Goal: Navigation & Orientation: Find specific page/section

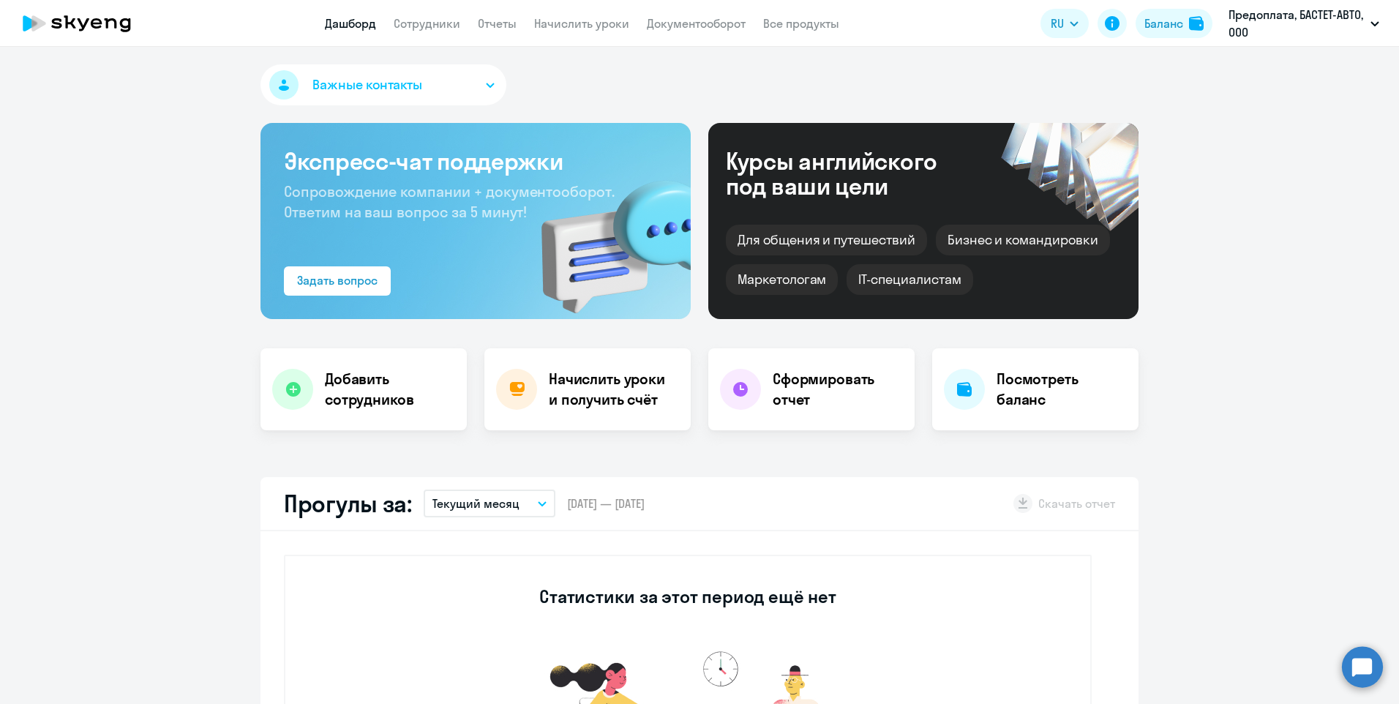
select select "30"
click at [1358, 665] on circle at bounding box center [1362, 666] width 41 height 41
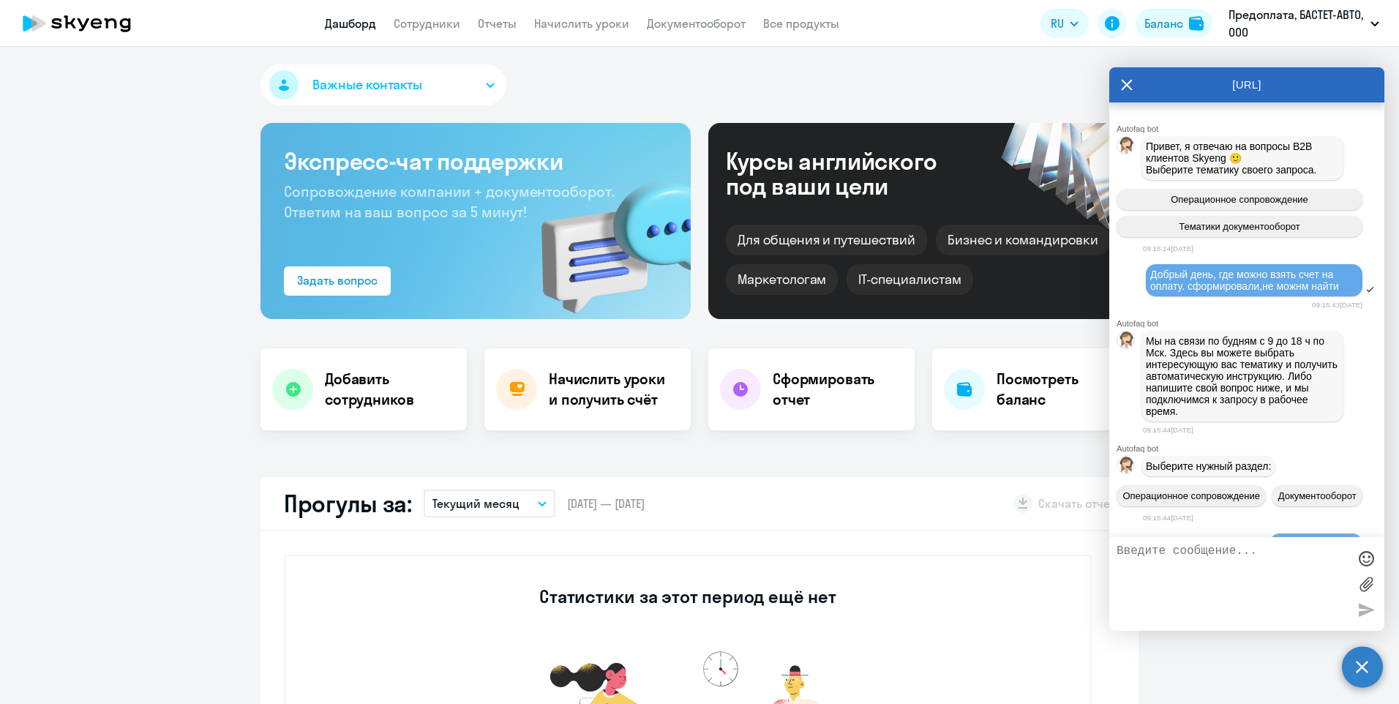
scroll to position [530, 0]
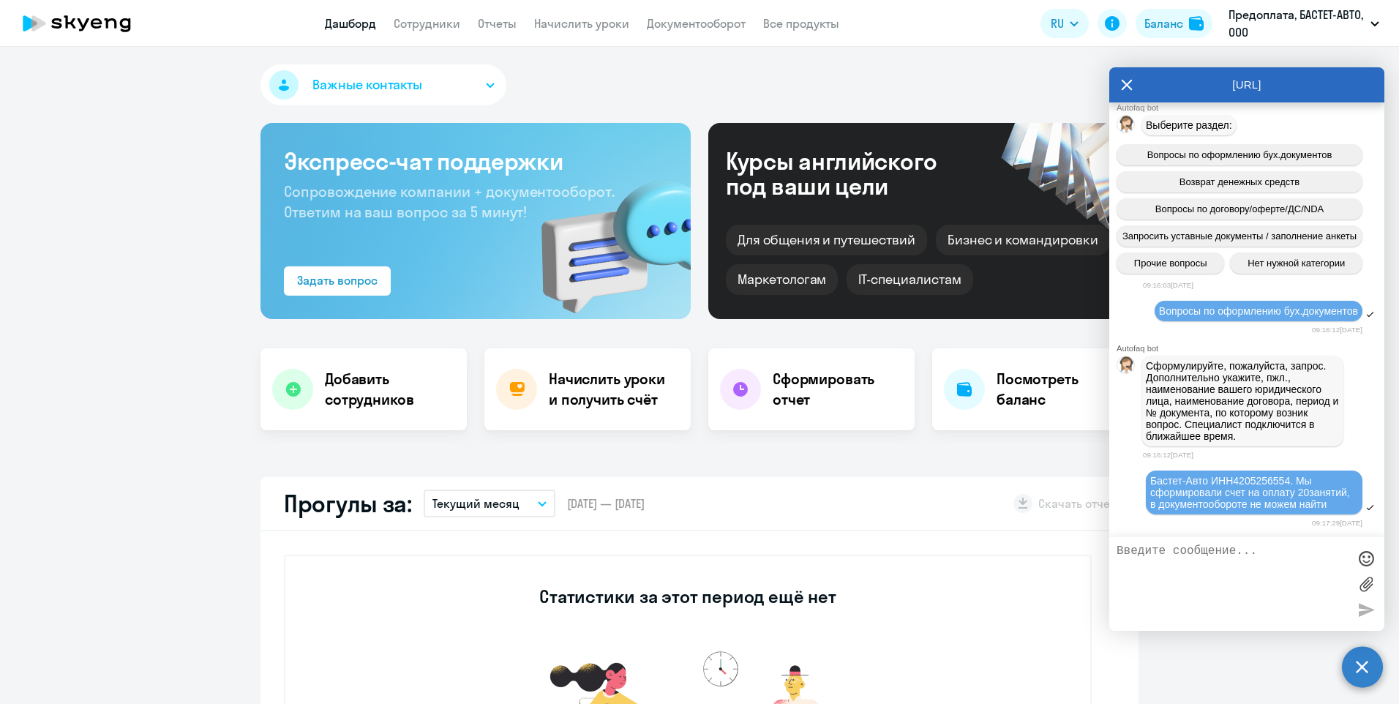
click at [721, 12] on app-header "Дашборд Сотрудники Отчеты Начислить уроки Документооборот Все продукты Дашборд …" at bounding box center [699, 23] width 1399 height 47
click at [716, 23] on link "Документооборот" at bounding box center [696, 23] width 99 height 15
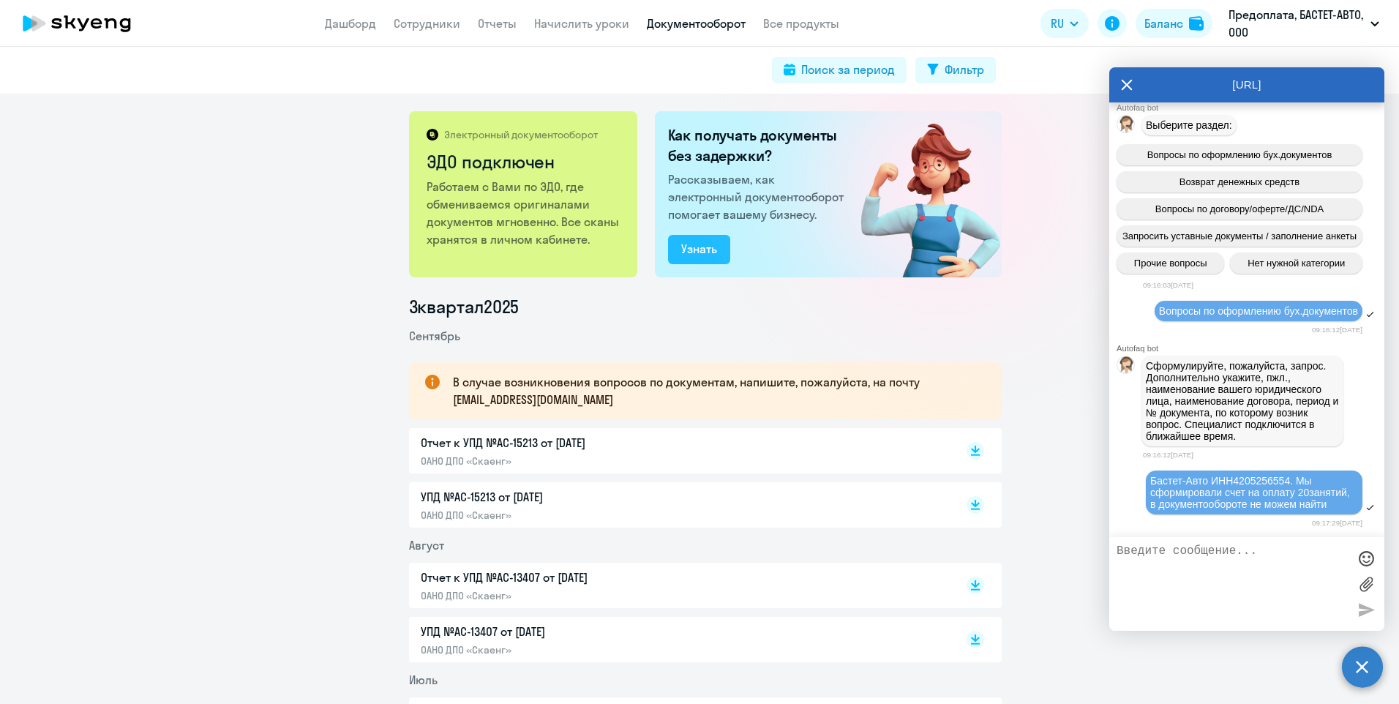
click at [695, 257] on div "Узнать" at bounding box center [699, 249] width 36 height 18
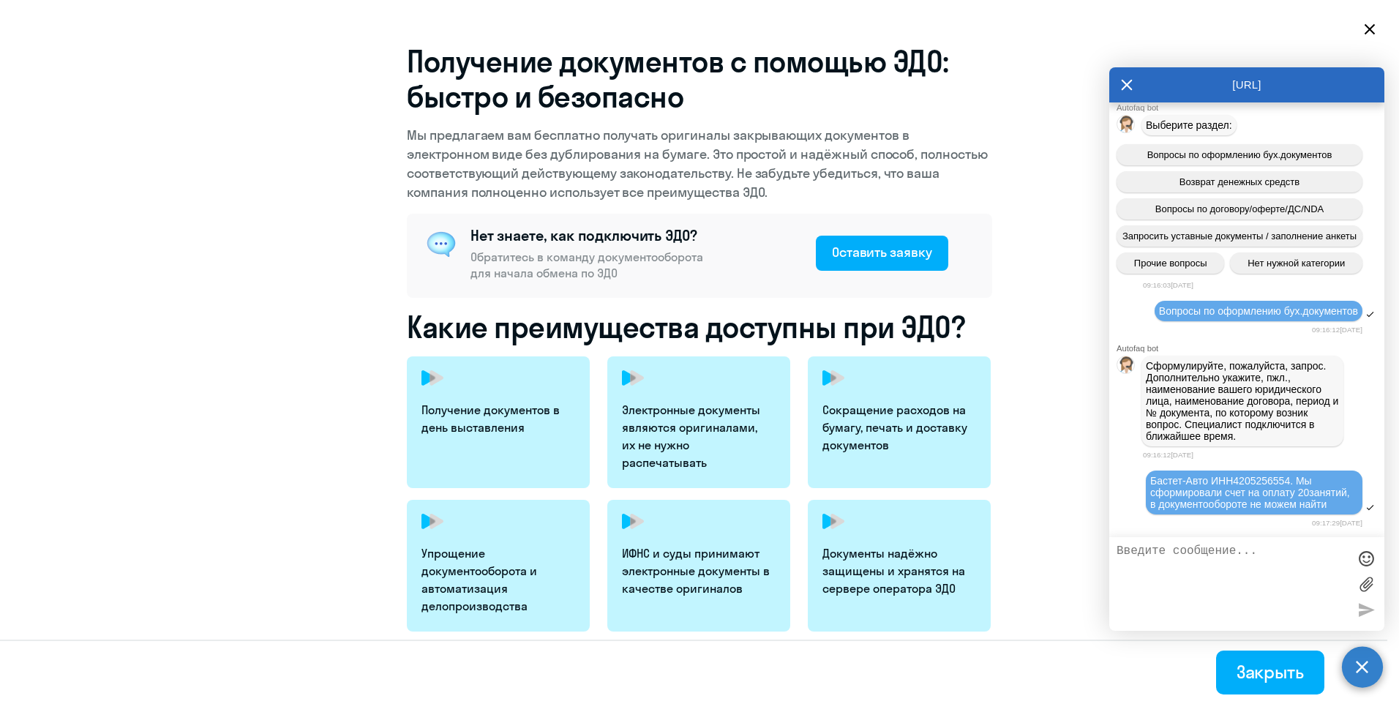
click at [1121, 88] on icon at bounding box center [1127, 84] width 12 height 35
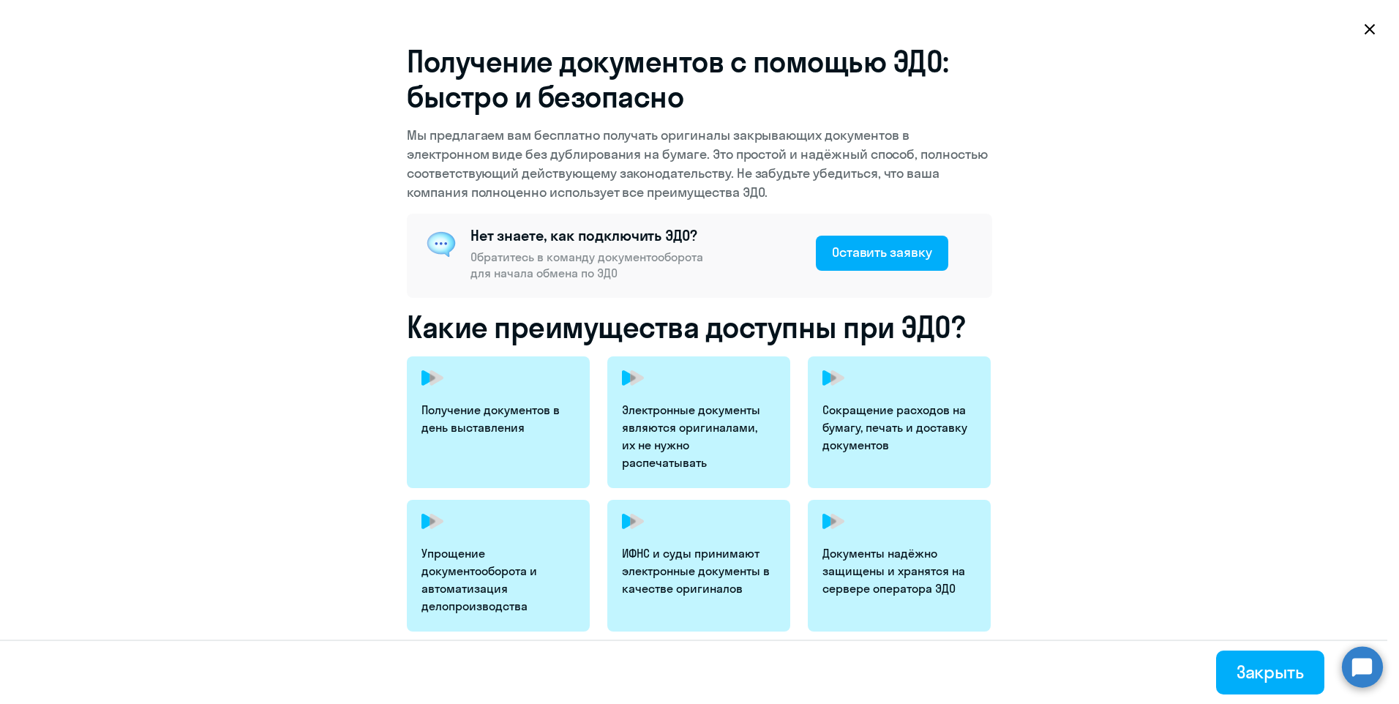
select select "30"
click at [1369, 31] on icon at bounding box center [1370, 29] width 12 height 12
